Goal: Task Accomplishment & Management: Manage account settings

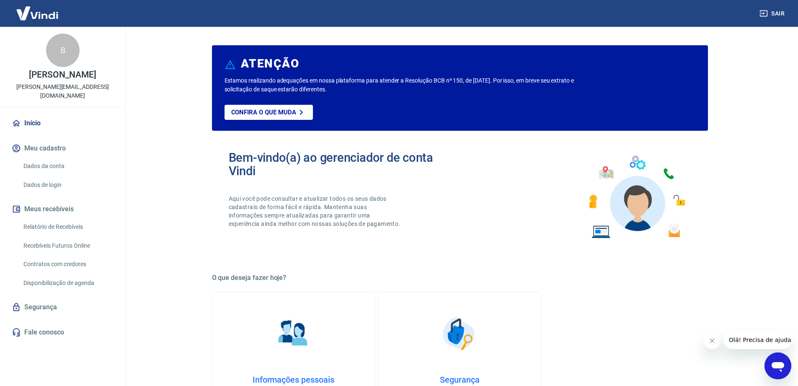
click at [77, 237] on link "Recebíveis Futuros Online" at bounding box center [67, 245] width 95 height 17
